Goal: Information Seeking & Learning: Find contact information

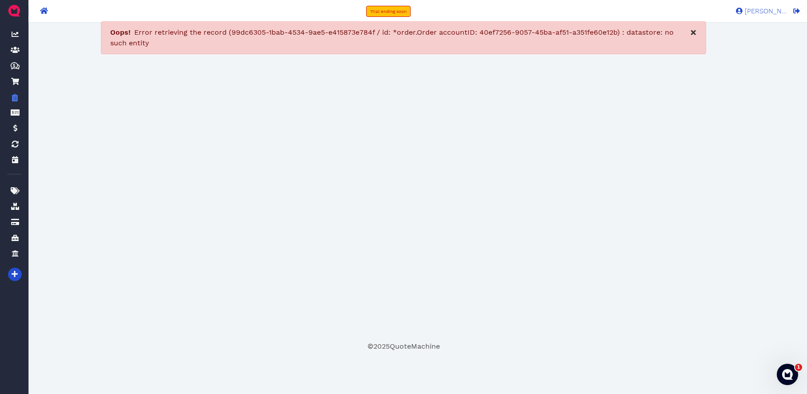
click at [689, 30] on button "×" at bounding box center [693, 32] width 24 height 21
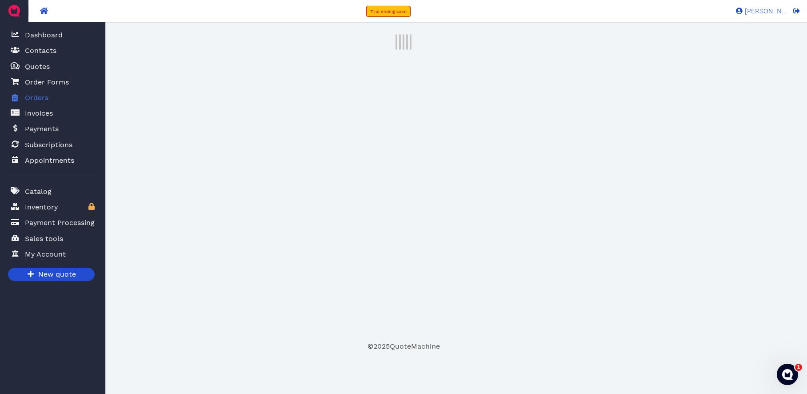
click at [43, 95] on span "Orders" at bounding box center [37, 97] width 24 height 11
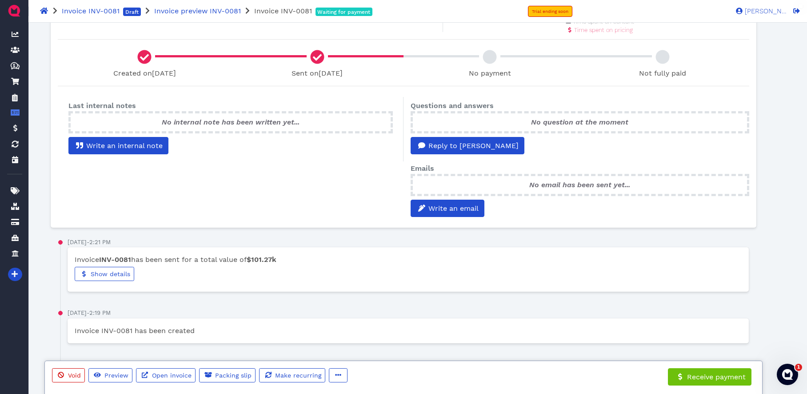
scroll to position [44, 44]
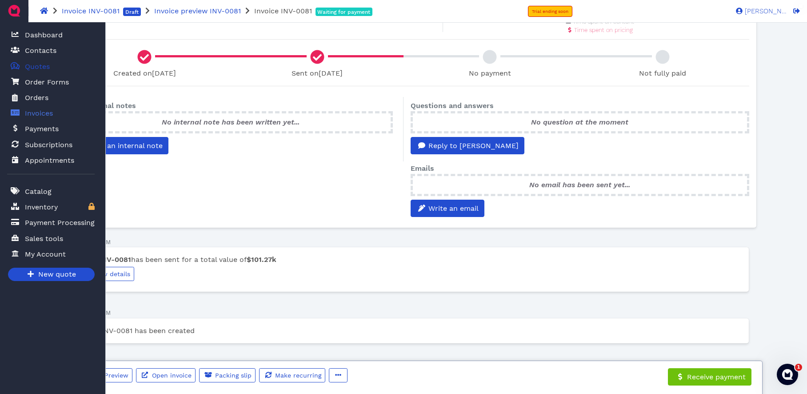
click at [38, 67] on span "Quotes" at bounding box center [37, 66] width 25 height 11
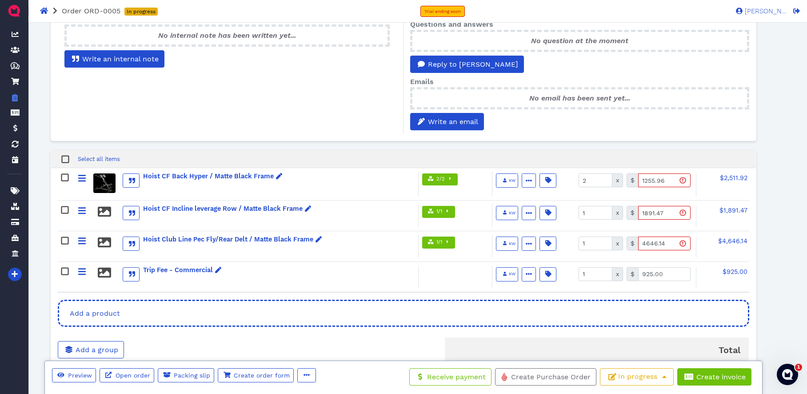
scroll to position [290, 0]
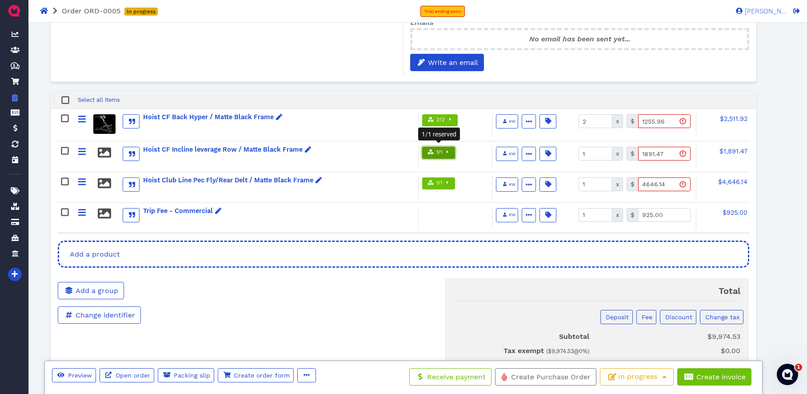
click at [439, 152] on span "1/1" at bounding box center [438, 153] width 7 height 8
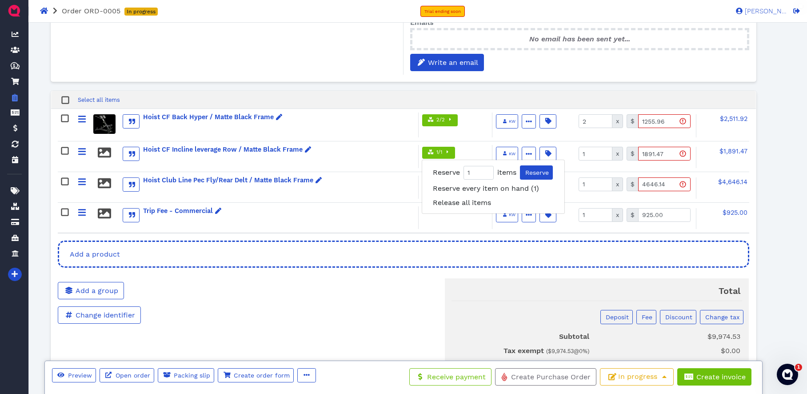
click at [378, 95] on div "Select all items" at bounding box center [403, 100] width 704 height 18
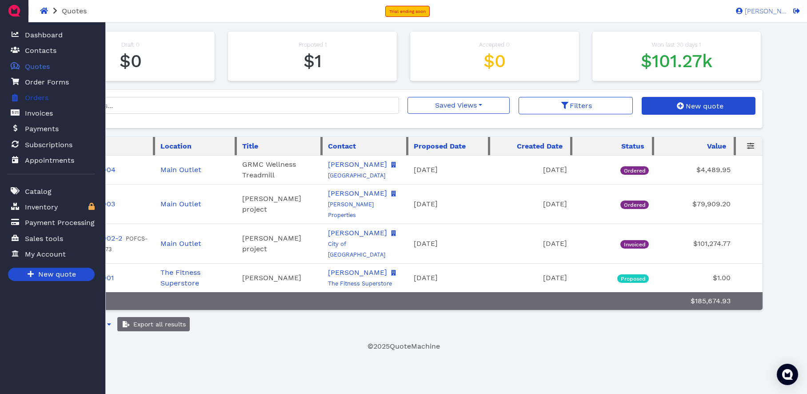
click at [41, 99] on span "Orders" at bounding box center [37, 97] width 24 height 11
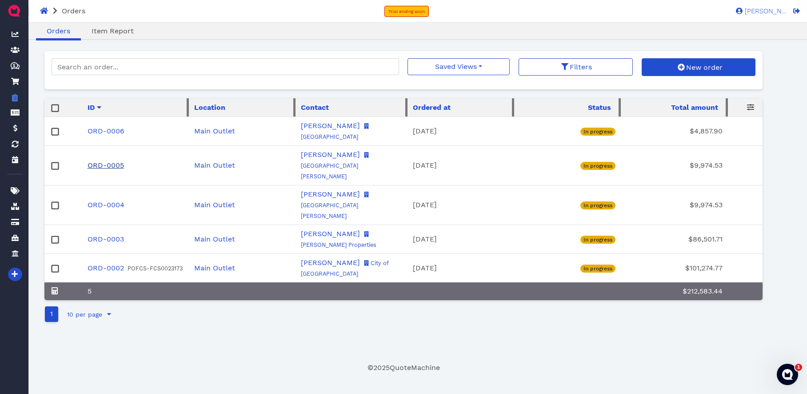
click at [108, 161] on link "ORD-0005" at bounding box center [105, 165] width 36 height 8
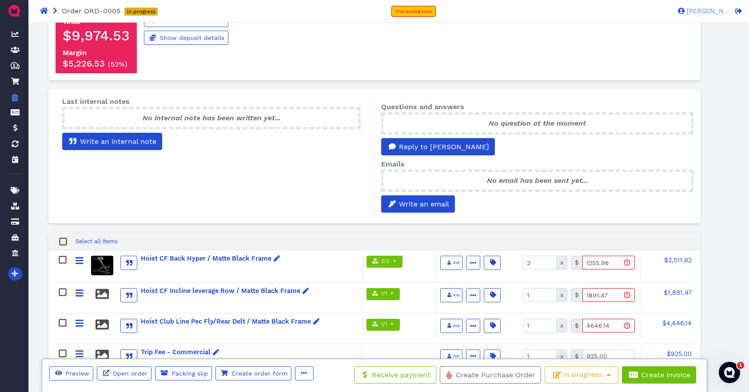
scroll to position [147, 0]
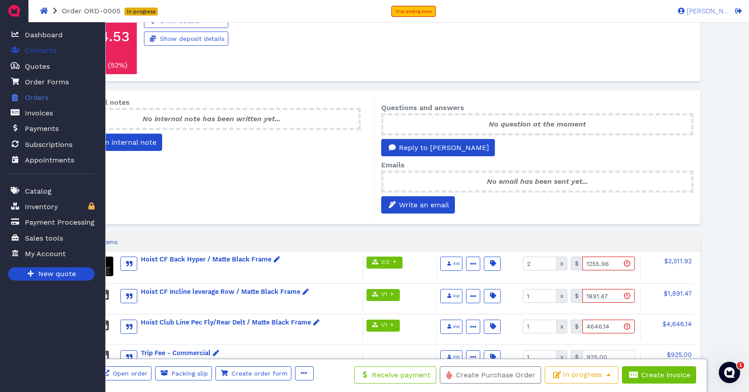
click at [48, 52] on span "Contacts" at bounding box center [41, 50] width 32 height 11
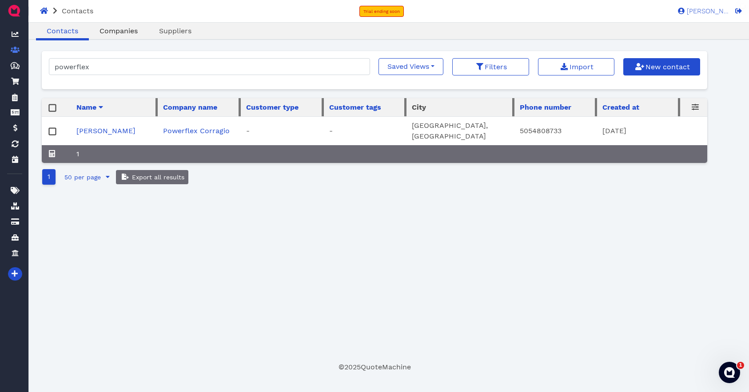
click at [123, 33] on span "Companies" at bounding box center [118, 31] width 38 height 8
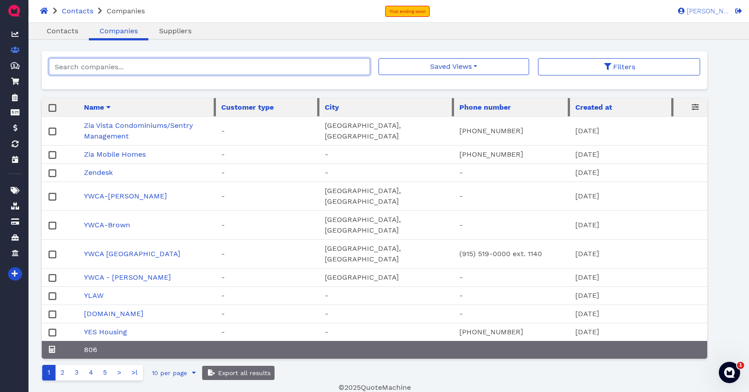
click at [136, 68] on input "search" at bounding box center [209, 66] width 321 height 17
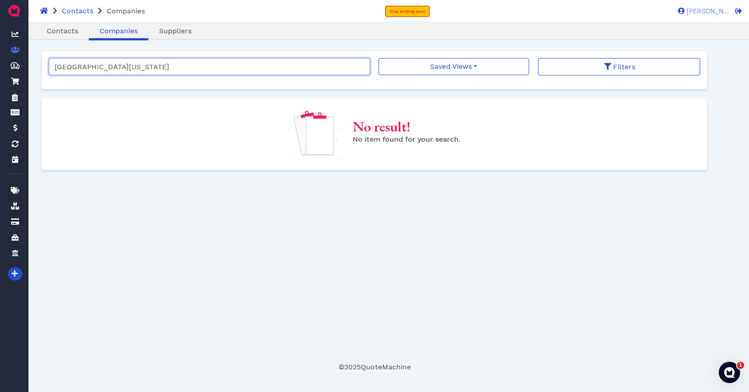
type input "[GEOGRAPHIC_DATA][US_STATE]"
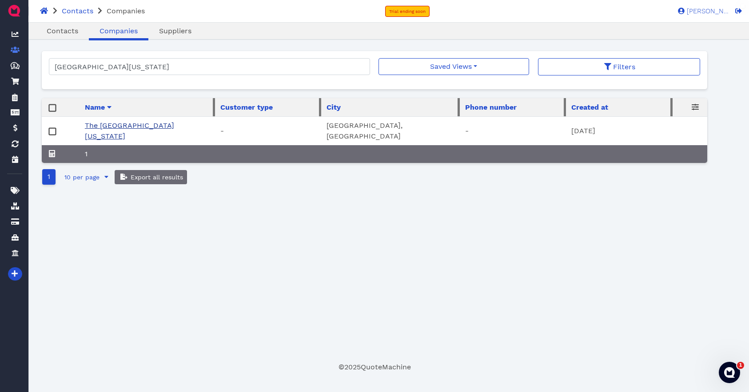
click at [146, 127] on link "The [GEOGRAPHIC_DATA][US_STATE]" at bounding box center [129, 130] width 89 height 19
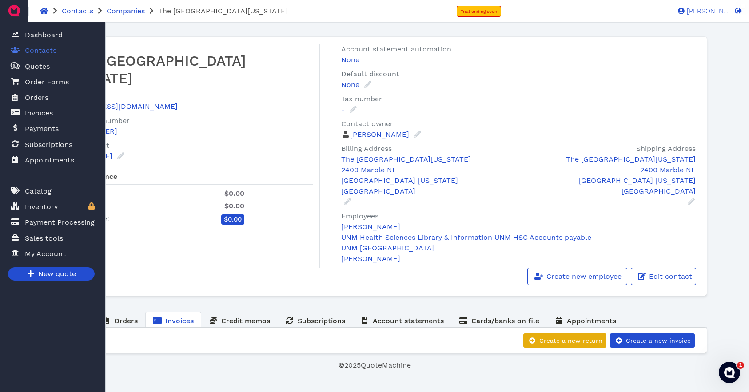
drag, startPoint x: 34, startPoint y: 51, endPoint x: 70, endPoint y: 56, distance: 36.7
click at [34, 51] on span "Contacts" at bounding box center [41, 50] width 32 height 11
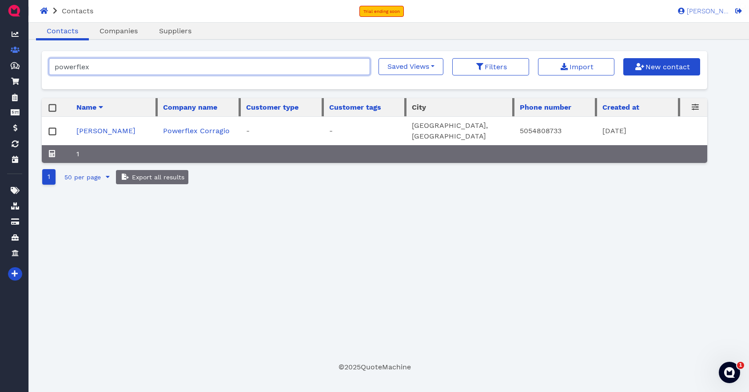
click at [361, 67] on input "powerflex" at bounding box center [209, 66] width 321 height 17
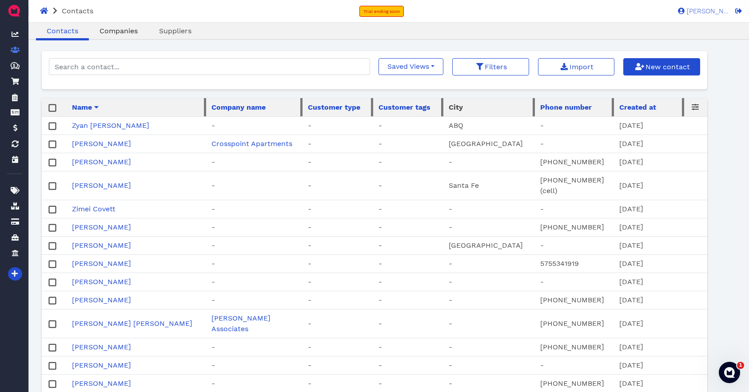
click at [121, 31] on span "Companies" at bounding box center [118, 31] width 38 height 8
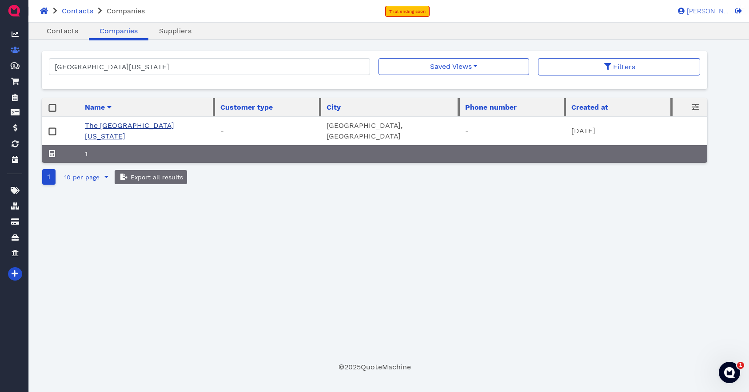
click at [143, 126] on link "The [GEOGRAPHIC_DATA][US_STATE]" at bounding box center [129, 130] width 89 height 19
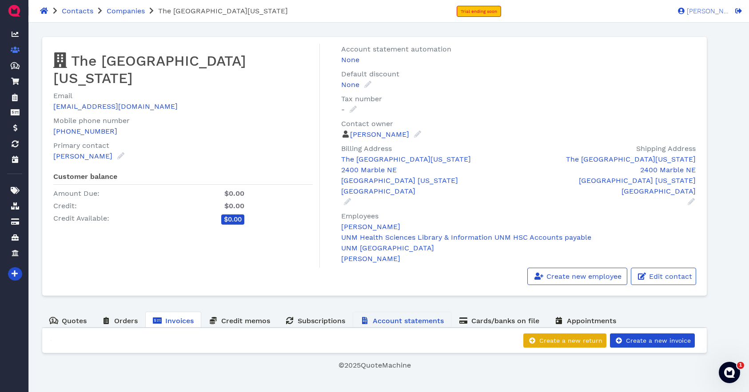
click at [400, 320] on span "Account statements" at bounding box center [408, 321] width 71 height 8
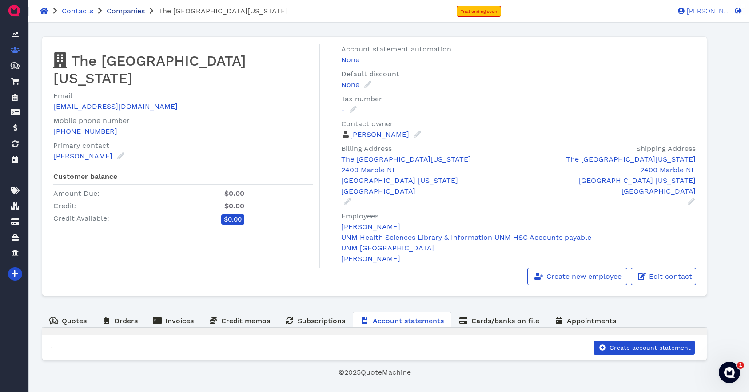
click at [123, 13] on span "Companies" at bounding box center [126, 11] width 38 height 8
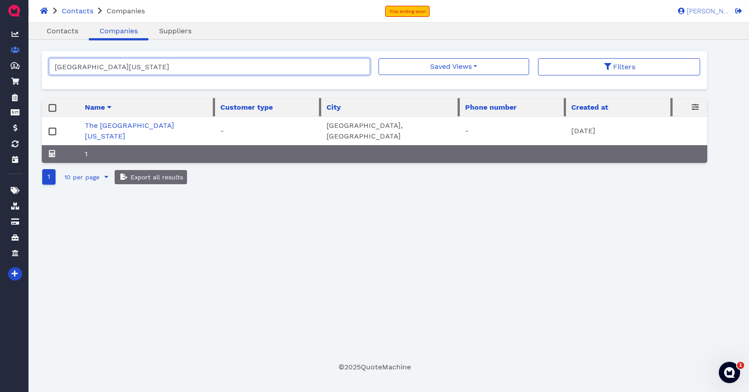
drag, startPoint x: 155, startPoint y: 68, endPoint x: 39, endPoint y: 67, distance: 116.4
click at [39, 67] on main "Oops! × Contacts Companies Suppliers [GEOGRAPHIC_DATA][US_STATE] Saved Views No…" at bounding box center [374, 198] width 687 height 350
type input "pnm"
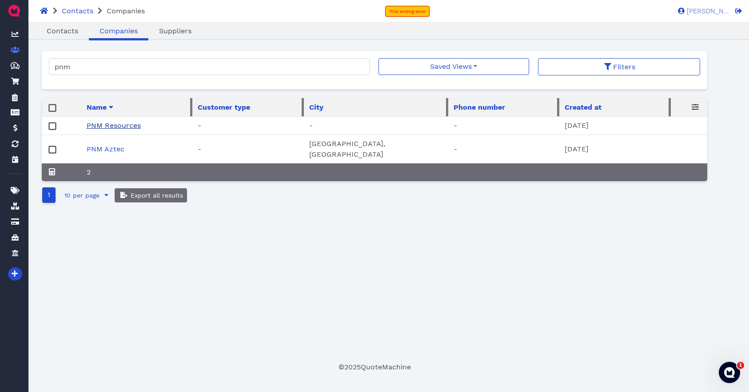
click at [123, 126] on link "PNM Resources" at bounding box center [114, 125] width 54 height 8
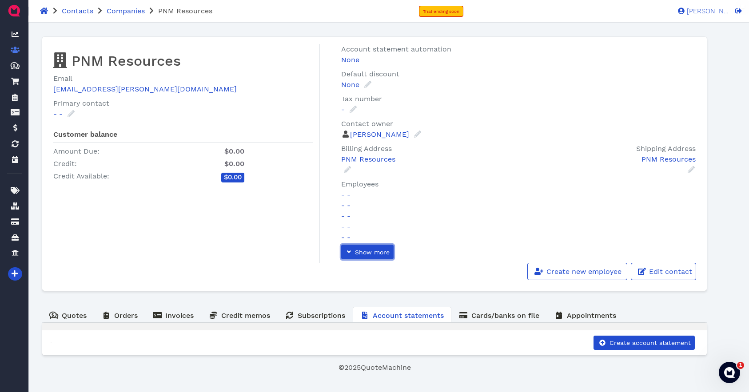
click at [363, 254] on span "Show more" at bounding box center [372, 252] width 36 height 7
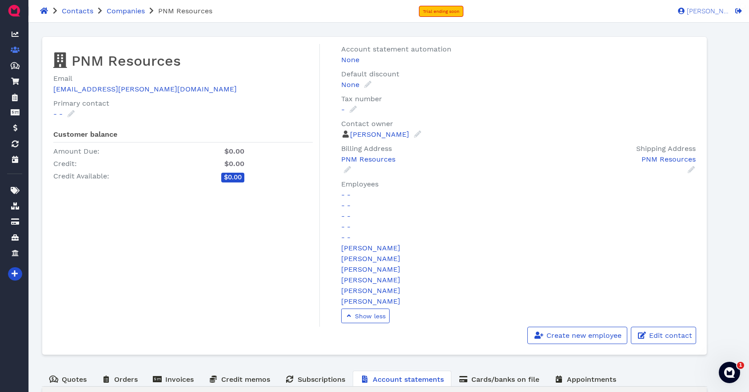
drag, startPoint x: 116, startPoint y: 12, endPoint x: 119, endPoint y: 21, distance: 9.3
click at [116, 12] on span "Companies" at bounding box center [126, 11] width 38 height 8
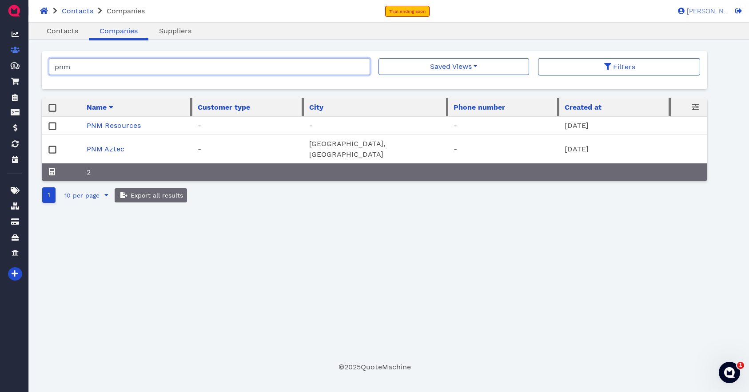
drag, startPoint x: 128, startPoint y: 67, endPoint x: 45, endPoint y: 66, distance: 83.5
click at [45, 66] on div "pnm Saved Views No saved filters Filters" at bounding box center [374, 70] width 665 height 38
type input "university"
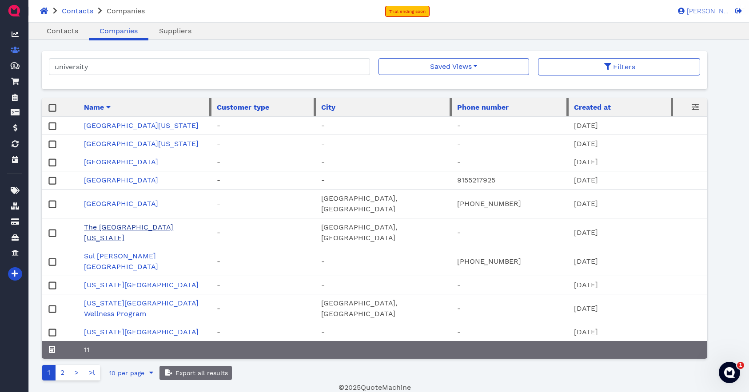
click at [128, 227] on link "The [GEOGRAPHIC_DATA][US_STATE]" at bounding box center [128, 232] width 89 height 19
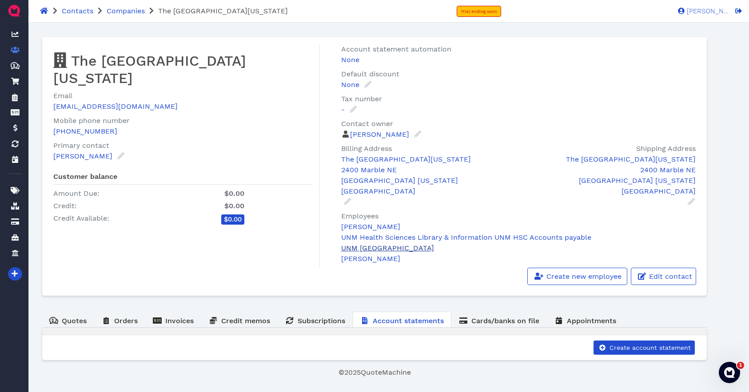
click at [370, 249] on link "UNM [GEOGRAPHIC_DATA]" at bounding box center [387, 248] width 93 height 8
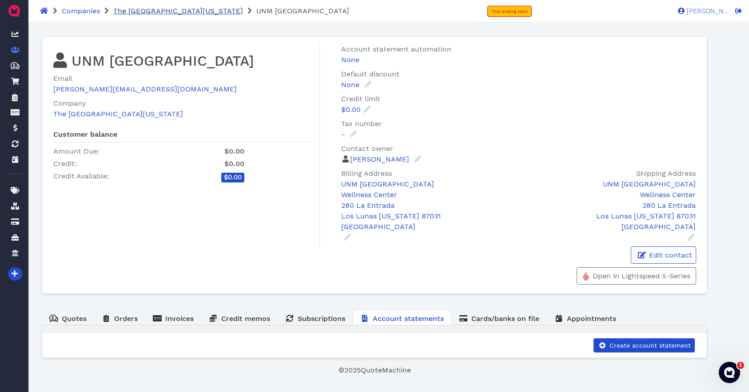
click at [132, 12] on span "The [GEOGRAPHIC_DATA][US_STATE]" at bounding box center [178, 11] width 130 height 8
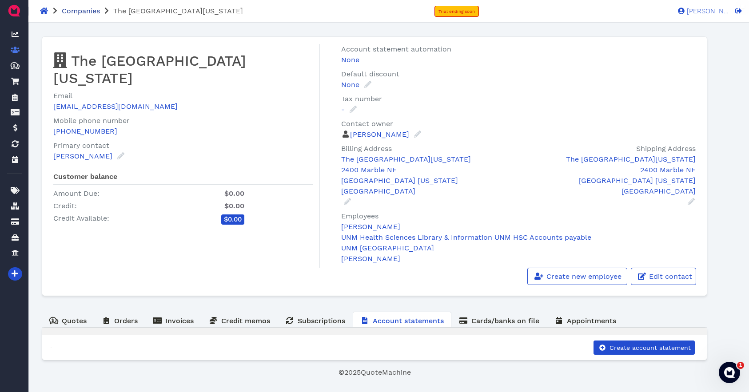
click at [74, 10] on span "Companies" at bounding box center [81, 11] width 38 height 8
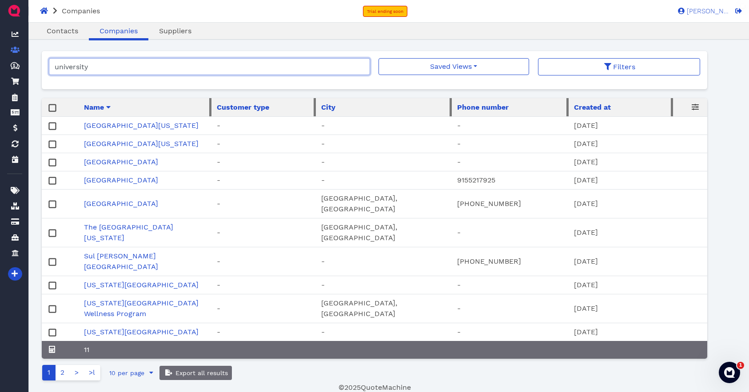
drag, startPoint x: 107, startPoint y: 71, endPoint x: 41, endPoint y: 69, distance: 65.8
click at [41, 69] on main "Oops! × Contacts Companies Suppliers university Saved Views No saved filters Fi…" at bounding box center [374, 208] width 687 height 370
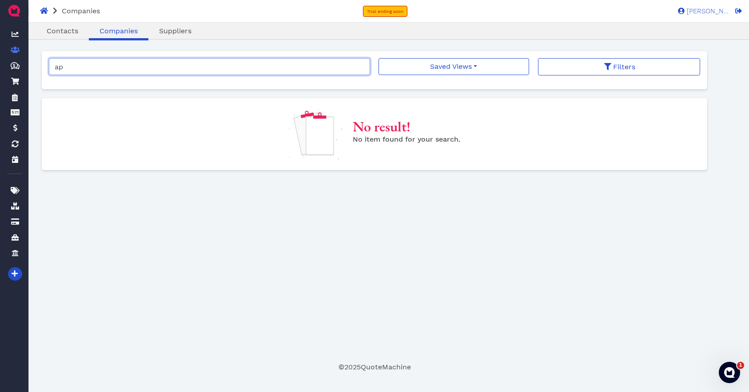
type input "a"
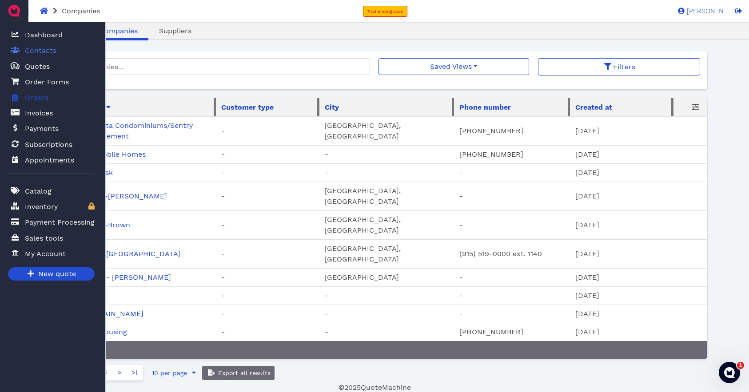
click at [28, 98] on span "Orders" at bounding box center [37, 97] width 24 height 11
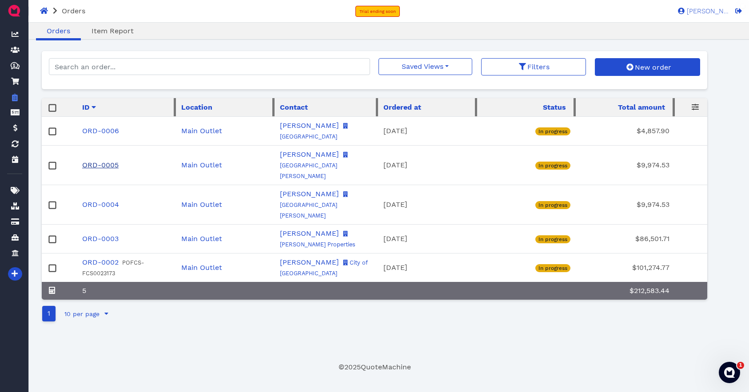
click at [98, 161] on link "ORD-0005" at bounding box center [100, 165] width 36 height 8
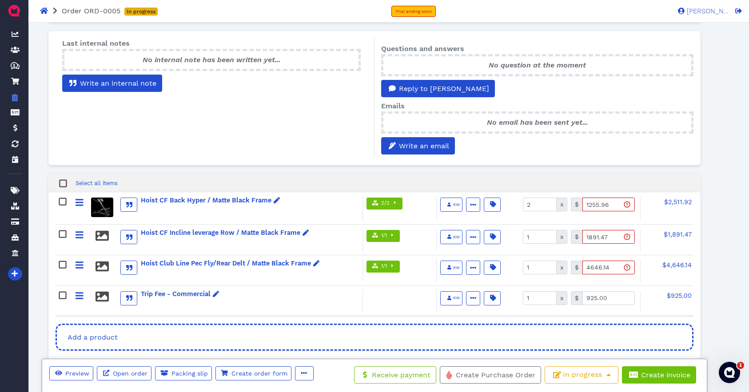
scroll to position [207, 0]
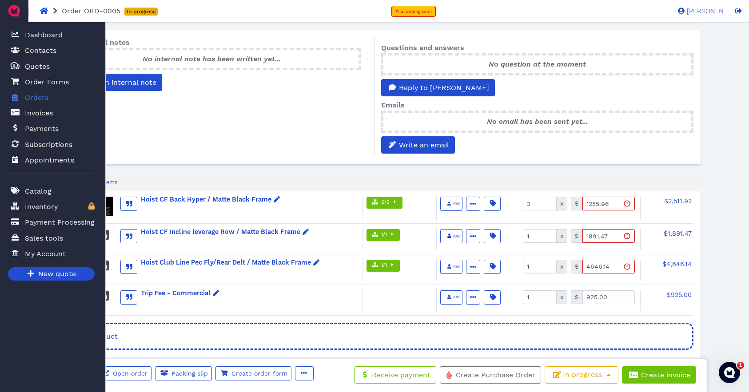
click at [40, 99] on span "Orders" at bounding box center [37, 97] width 24 height 11
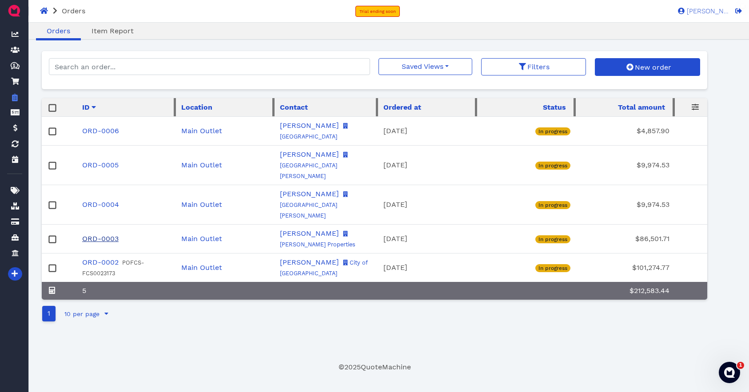
click at [97, 235] on link "ORD-0003" at bounding box center [100, 239] width 36 height 8
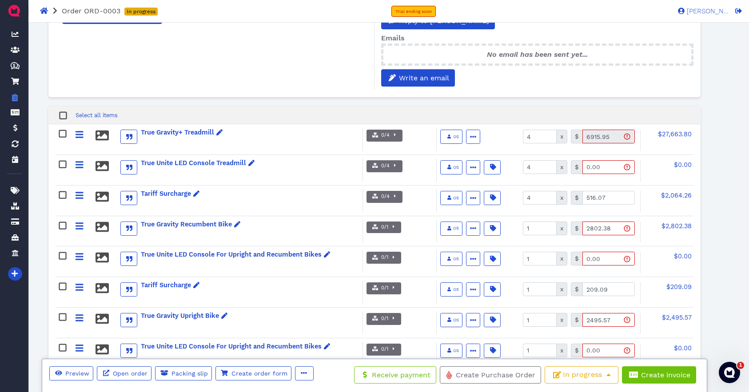
scroll to position [286, 0]
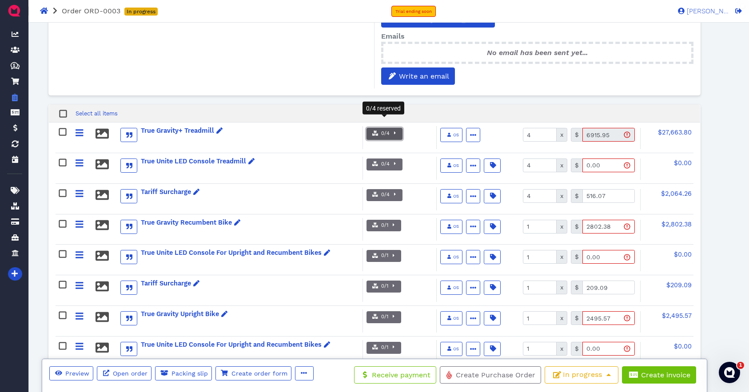
click at [394, 130] on span "button" at bounding box center [394, 134] width 9 height 8
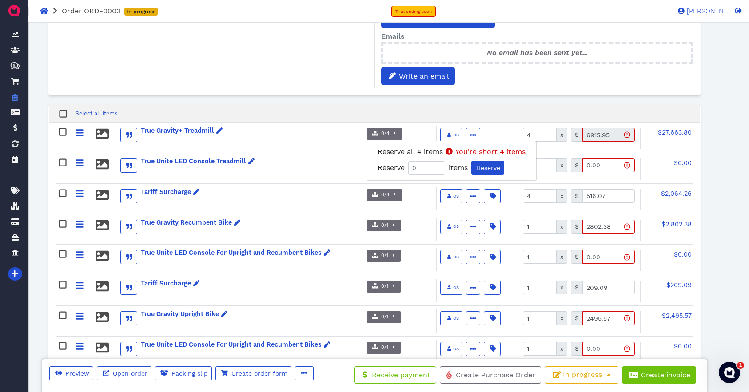
click at [344, 107] on div "Select all items" at bounding box center [374, 113] width 651 height 18
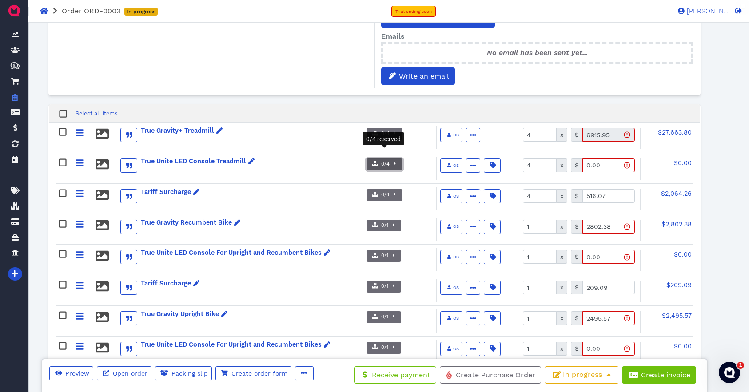
click at [385, 161] on span "0/4" at bounding box center [385, 165] width 10 height 8
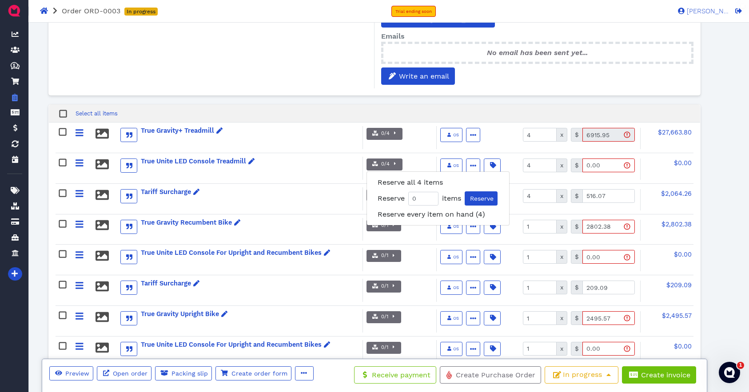
click at [334, 104] on div "Select all items" at bounding box center [374, 113] width 651 height 18
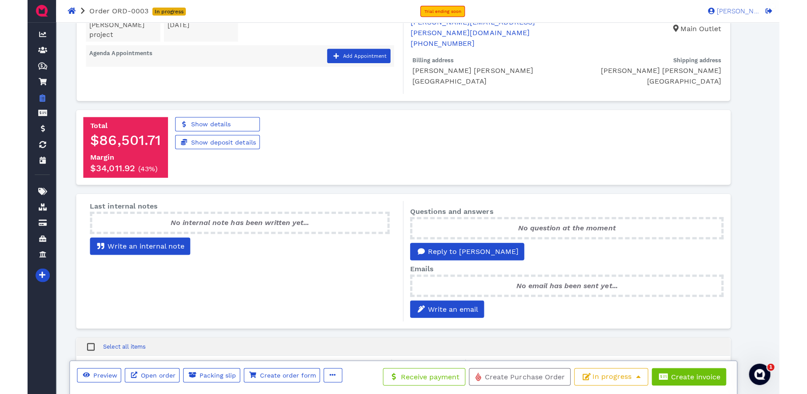
scroll to position [0, 0]
